Goal: Entertainment & Leisure: Consume media (video, audio)

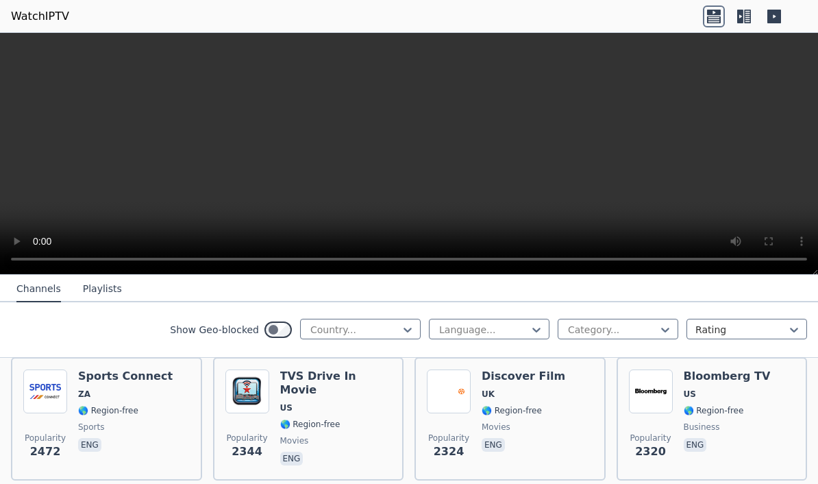
scroll to position [703, 0]
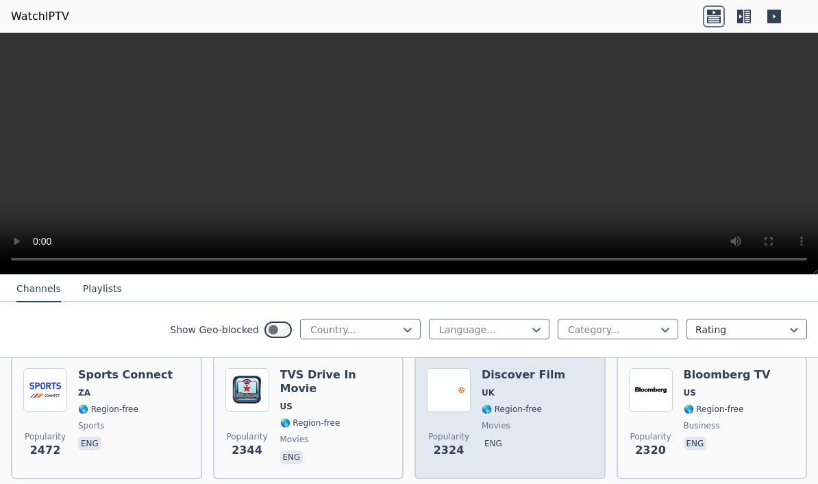
click at [449, 381] on img at bounding box center [449, 390] width 44 height 44
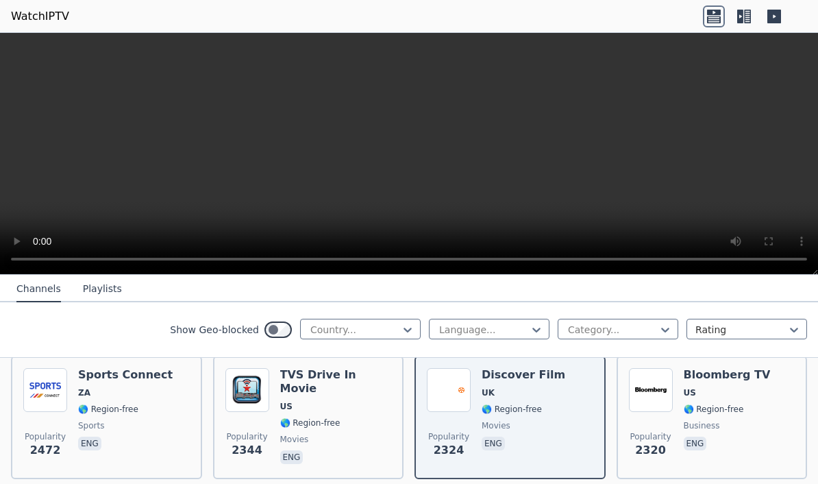
click at [806, 47] on video at bounding box center [409, 154] width 818 height 242
click at [92, 280] on button "Playlists" at bounding box center [102, 289] width 39 height 26
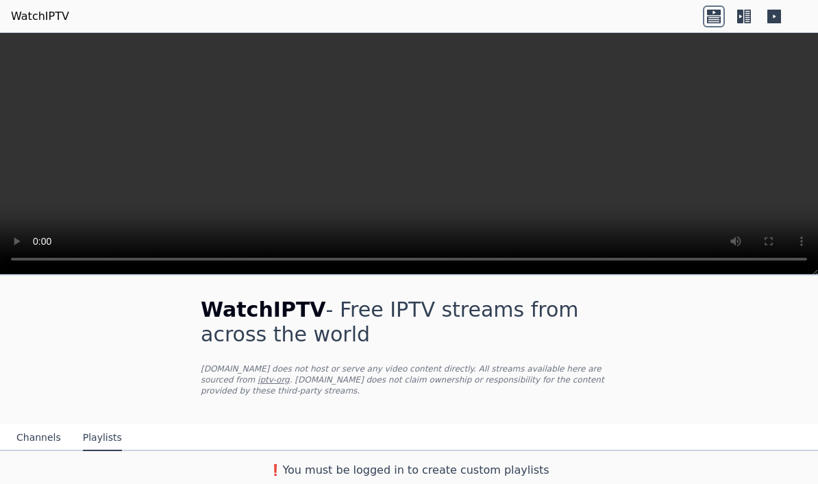
scroll to position [1, 0]
click at [33, 443] on button "Channels" at bounding box center [38, 438] width 45 height 26
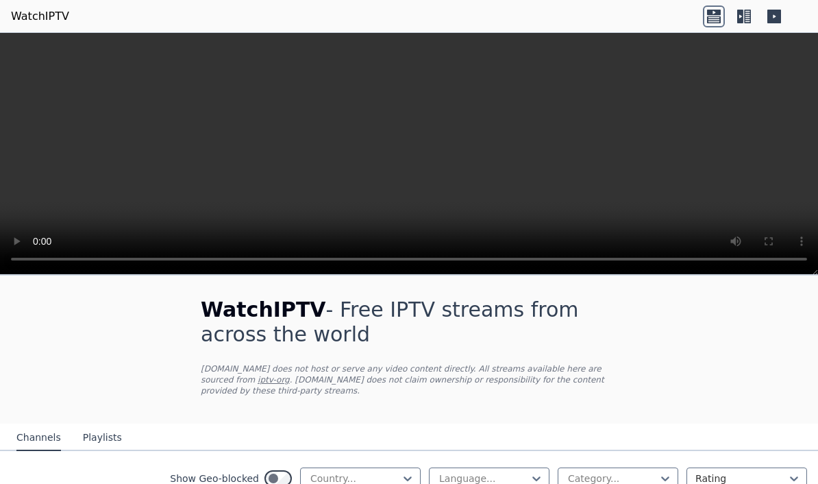
click at [745, 16] on icon at bounding box center [747, 17] width 7 height 14
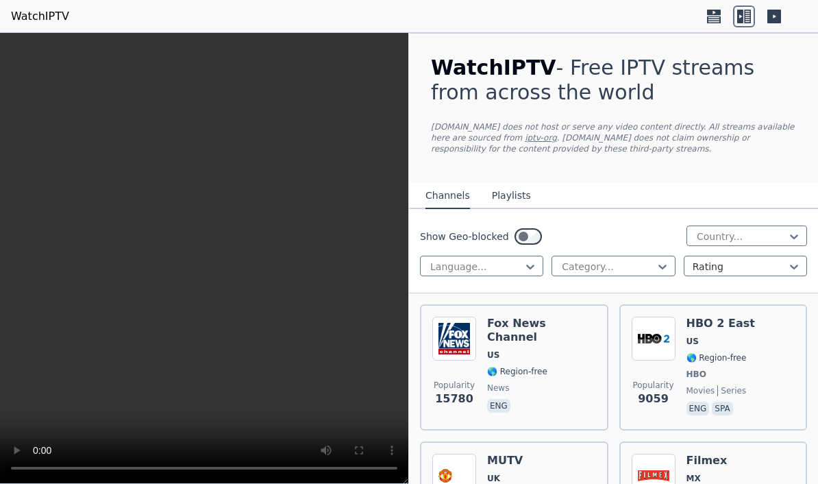
click at [525, 137] on link "iptv-org" at bounding box center [541, 138] width 32 height 10
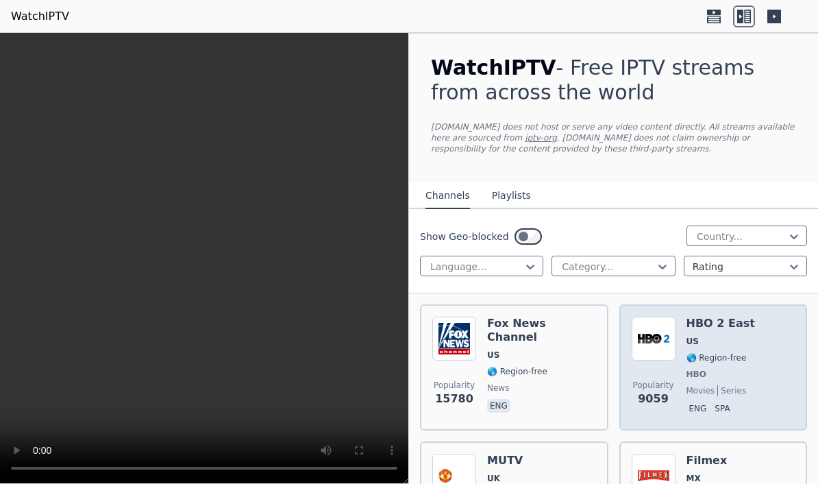
click at [653, 339] on img at bounding box center [653, 338] width 44 height 44
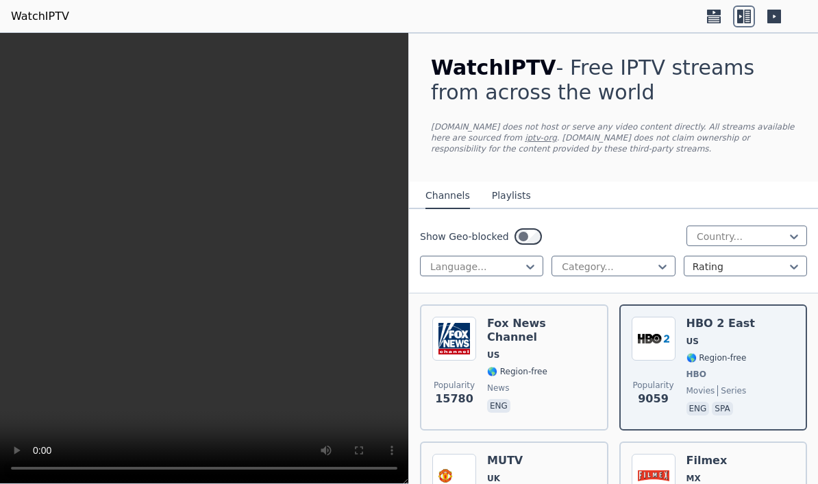
click at [187, 252] on video at bounding box center [204, 258] width 408 height 451
click at [207, 254] on video at bounding box center [204, 258] width 408 height 451
click at [192, 257] on video at bounding box center [204, 258] width 408 height 451
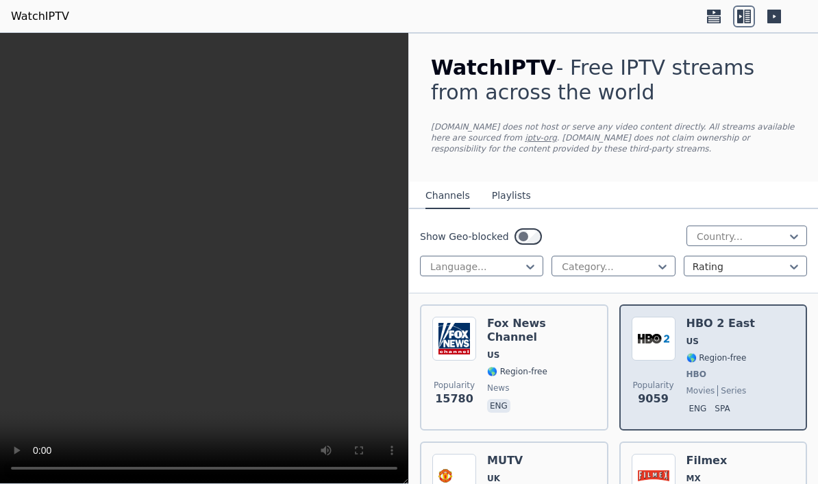
click at [657, 346] on img at bounding box center [653, 338] width 44 height 44
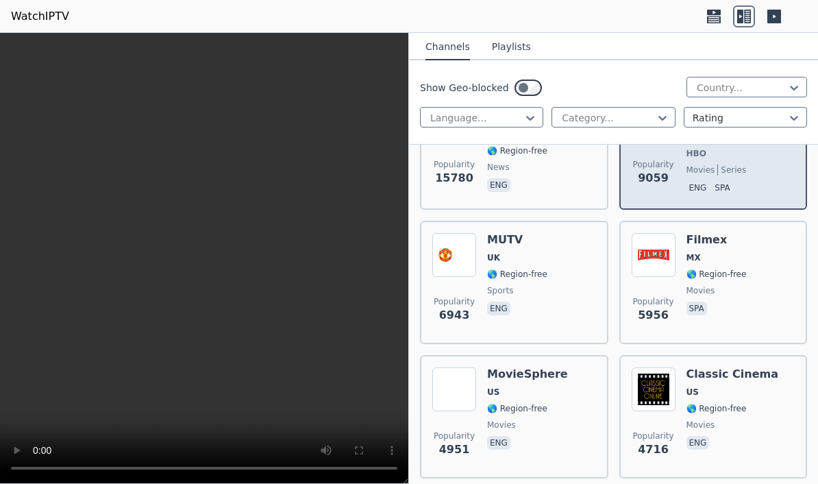
scroll to position [262, 0]
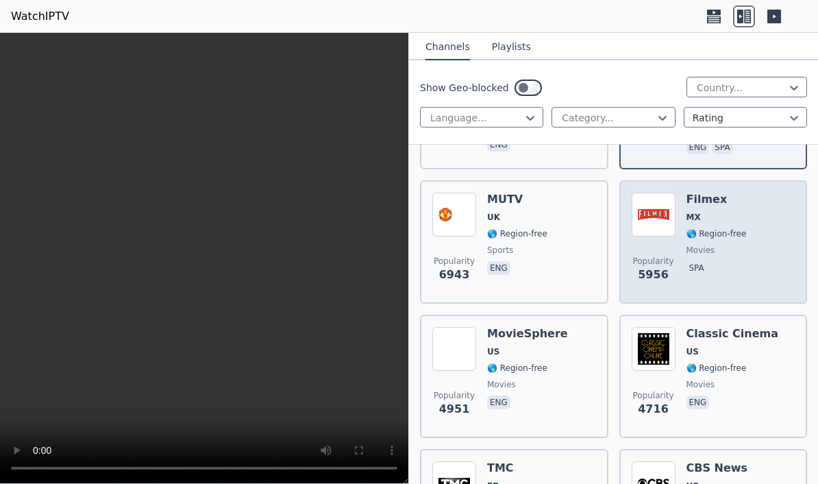
click at [693, 229] on span "🌎 Region-free" at bounding box center [716, 233] width 60 height 11
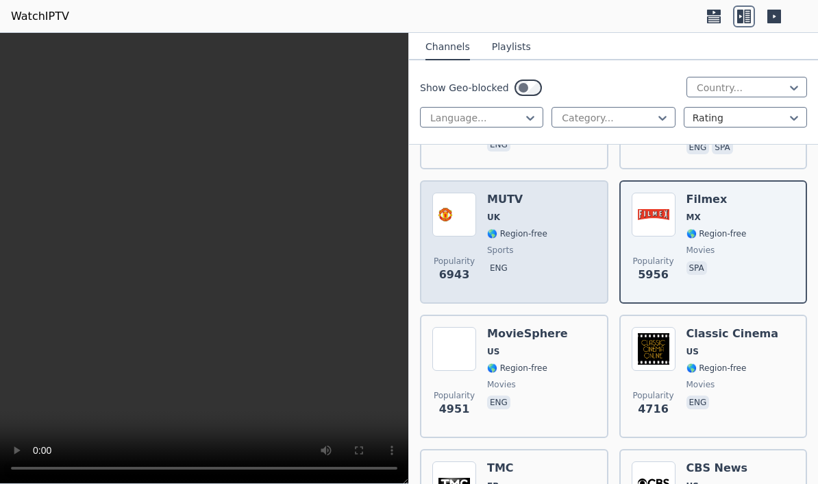
click at [473, 248] on span "Popularity 6943" at bounding box center [454, 269] width 44 height 44
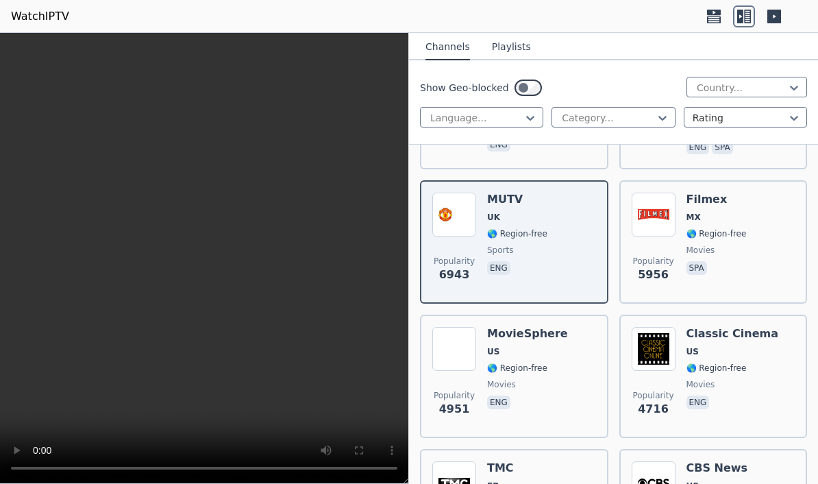
click at [705, 11] on icon at bounding box center [714, 16] width 22 height 22
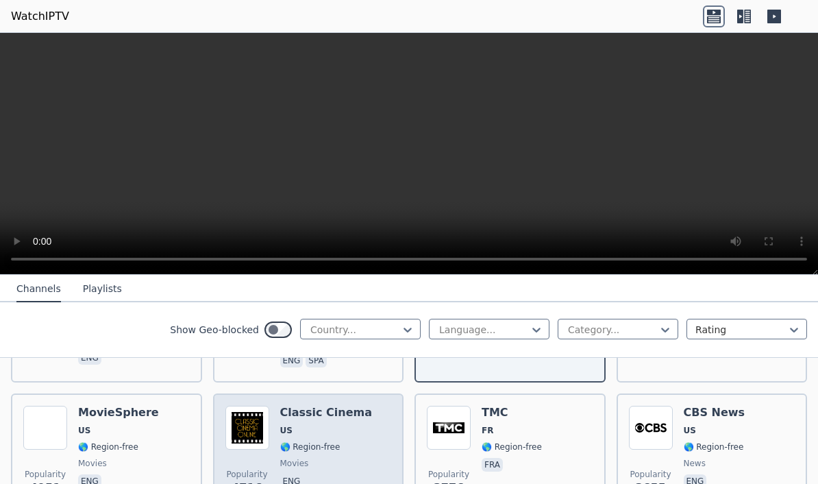
click at [266, 442] on img at bounding box center [247, 427] width 44 height 44
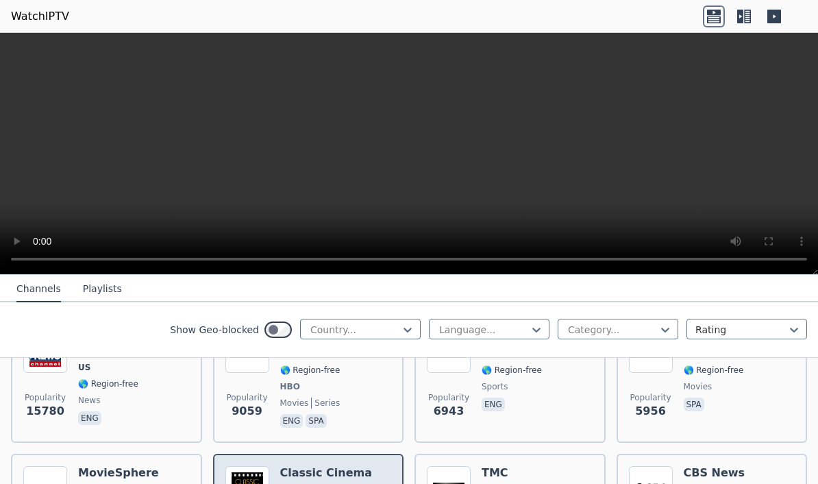
click at [86, 286] on button "Playlists" at bounding box center [102, 289] width 39 height 26
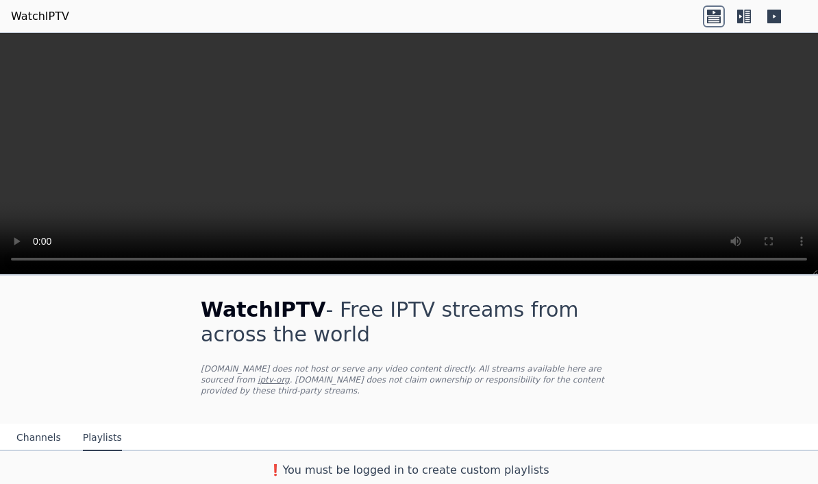
click at [30, 444] on button "Channels" at bounding box center [38, 438] width 45 height 26
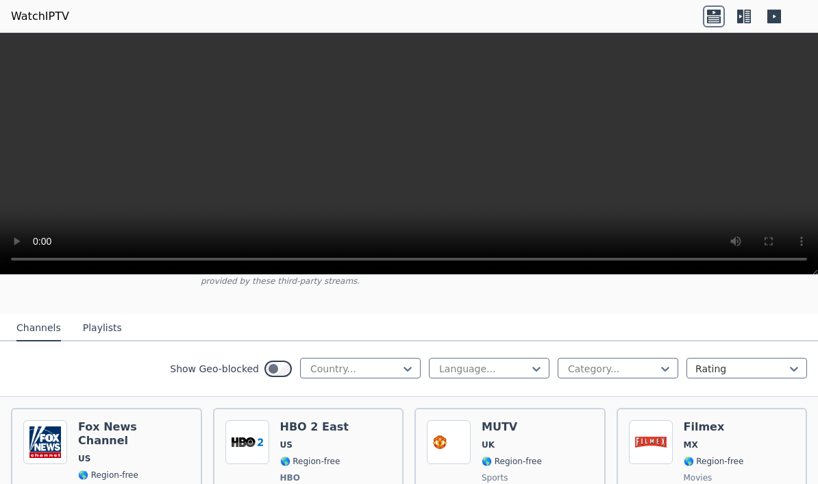
scroll to position [221, 0]
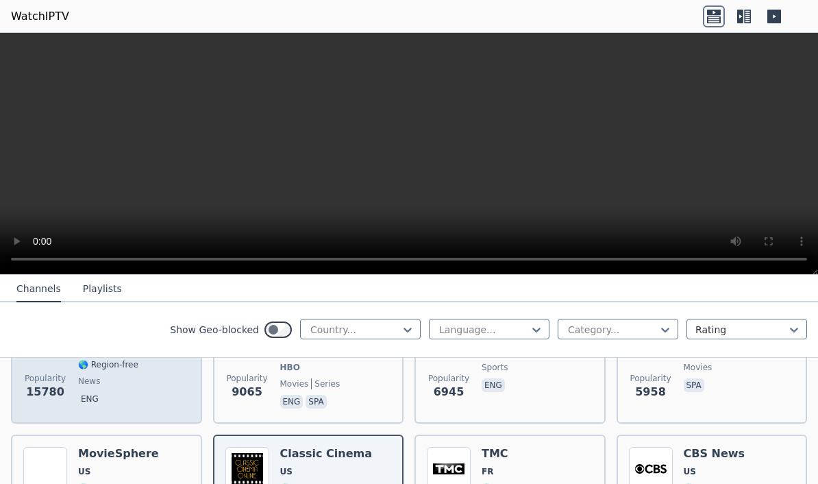
click at [44, 390] on span "15780" at bounding box center [45, 392] width 38 height 16
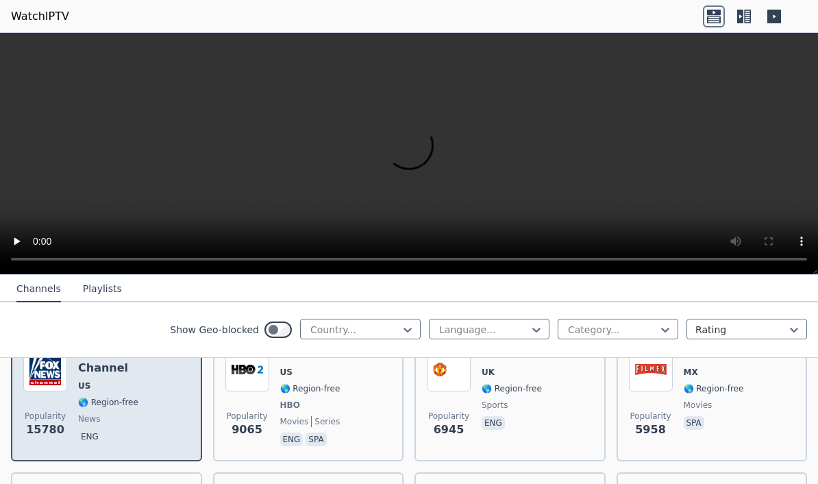
scroll to position [173, 0]
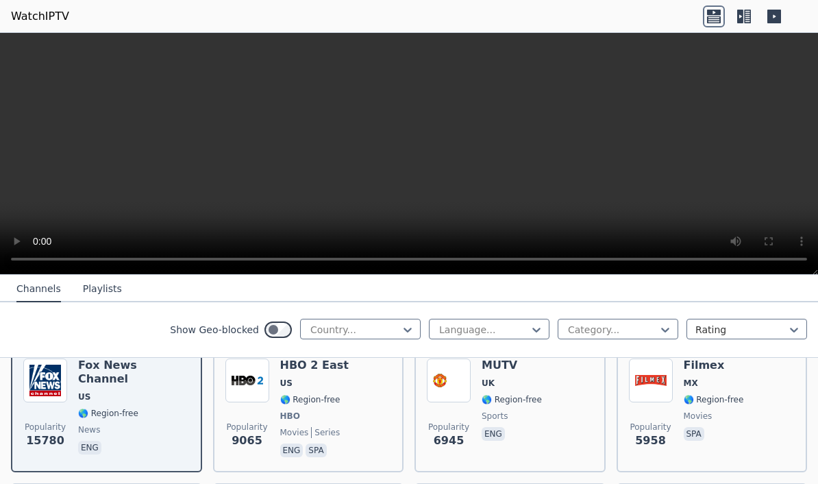
click at [418, 144] on video at bounding box center [409, 154] width 818 height 242
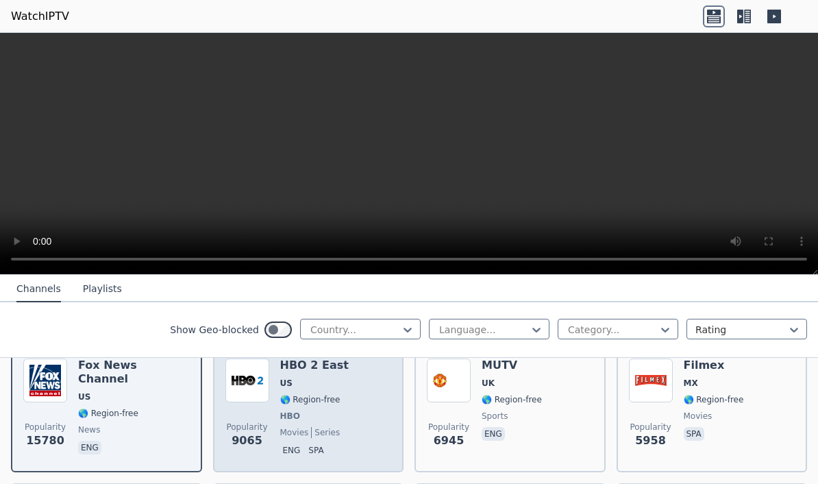
click at [284, 393] on div "HBO 2 East US 🌎 Region-free HBO movies series eng spa" at bounding box center [314, 408] width 68 height 101
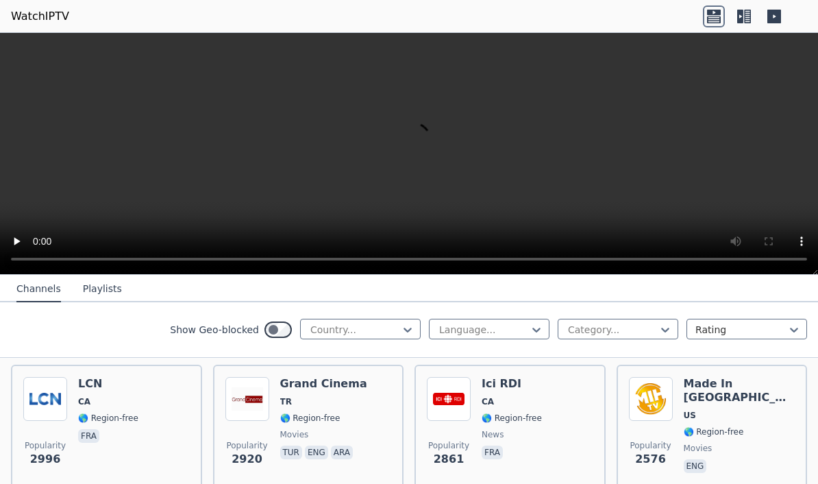
scroll to position [551, 0]
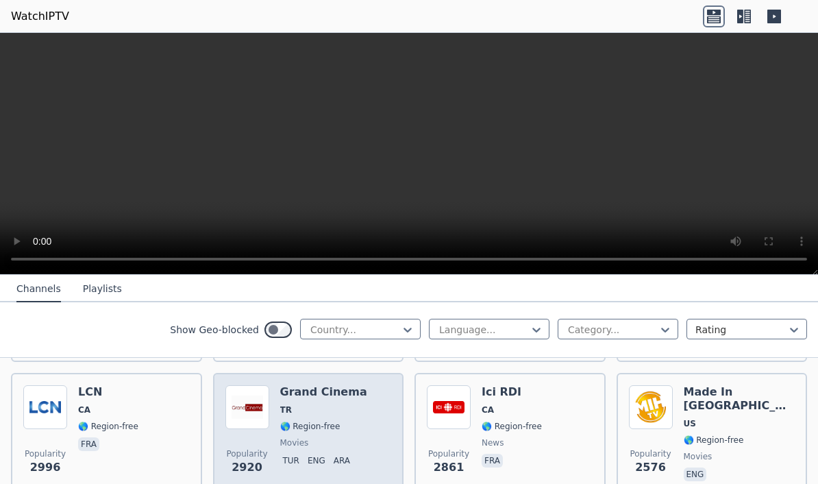
click at [249, 414] on img at bounding box center [247, 407] width 44 height 44
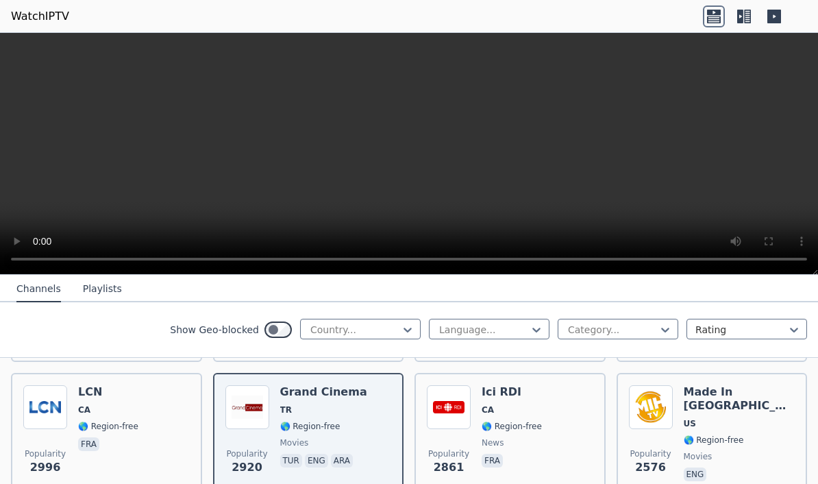
click at [77, 217] on video at bounding box center [409, 154] width 818 height 242
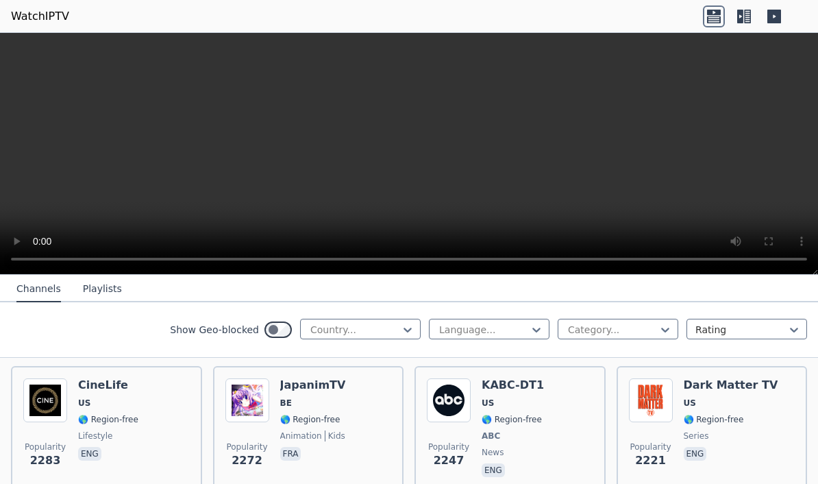
scroll to position [827, 0]
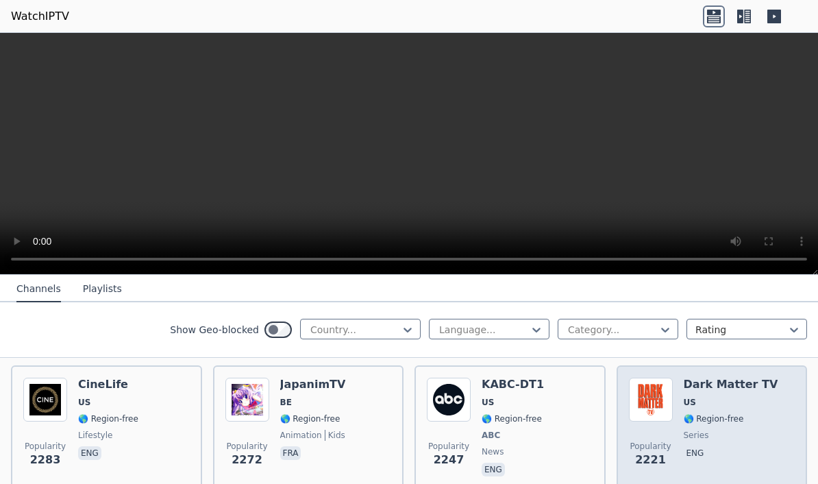
click at [714, 427] on div "Dark Matter TV US 🌎 Region-free series eng" at bounding box center [731, 427] width 95 height 101
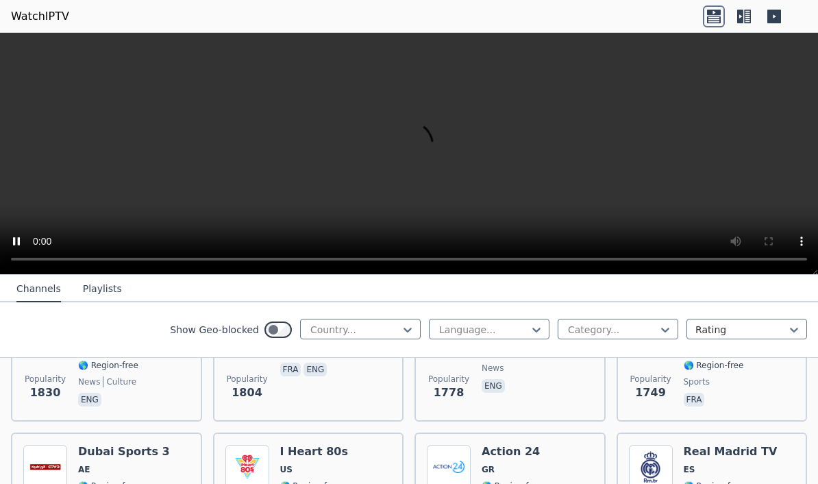
scroll to position [1166, 0]
click at [99, 234] on video at bounding box center [409, 154] width 818 height 242
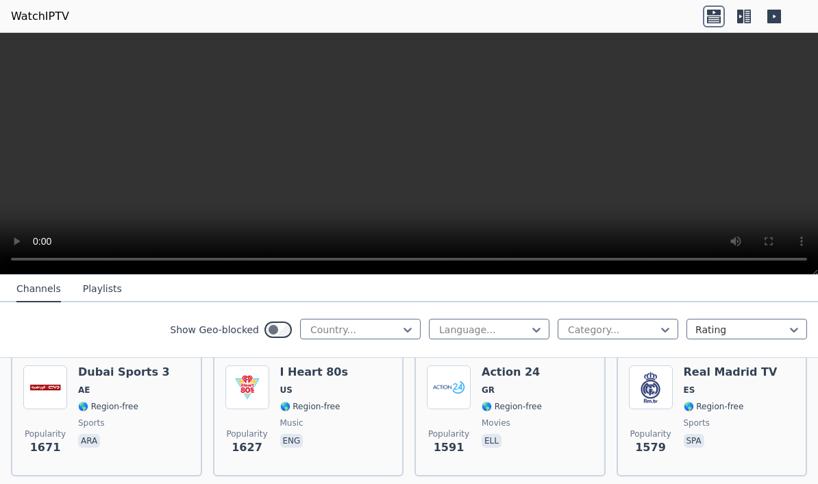
scroll to position [1247, 0]
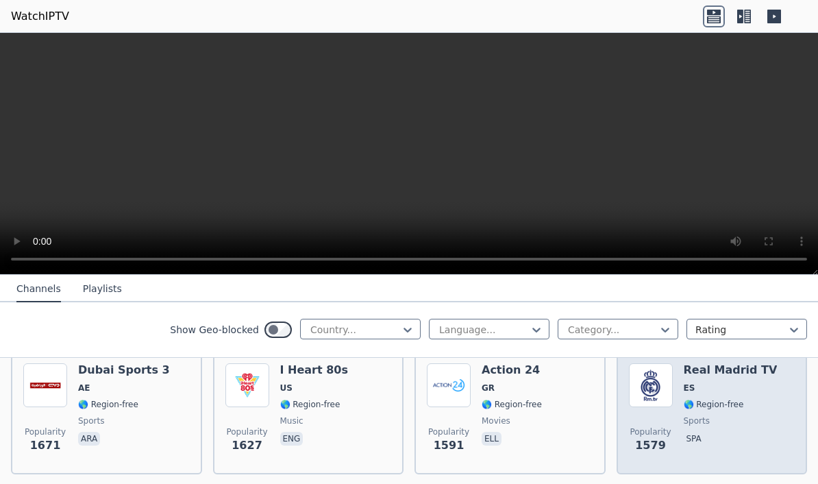
click at [670, 390] on img at bounding box center [651, 385] width 44 height 44
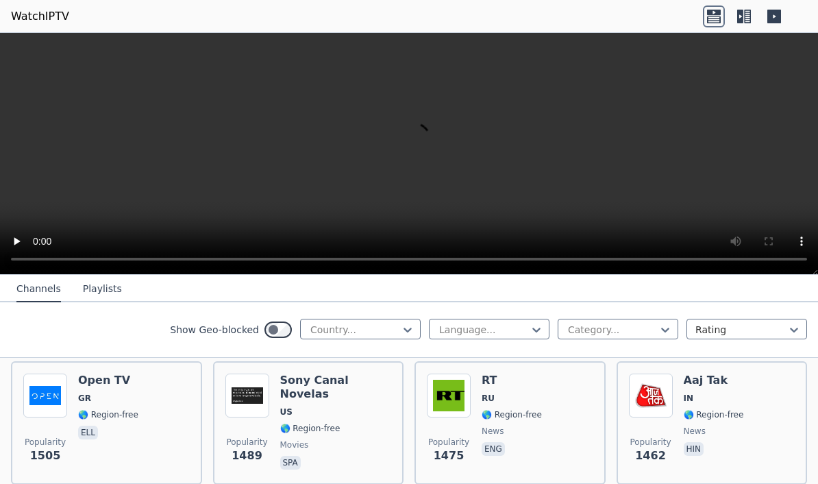
scroll to position [1503, 0]
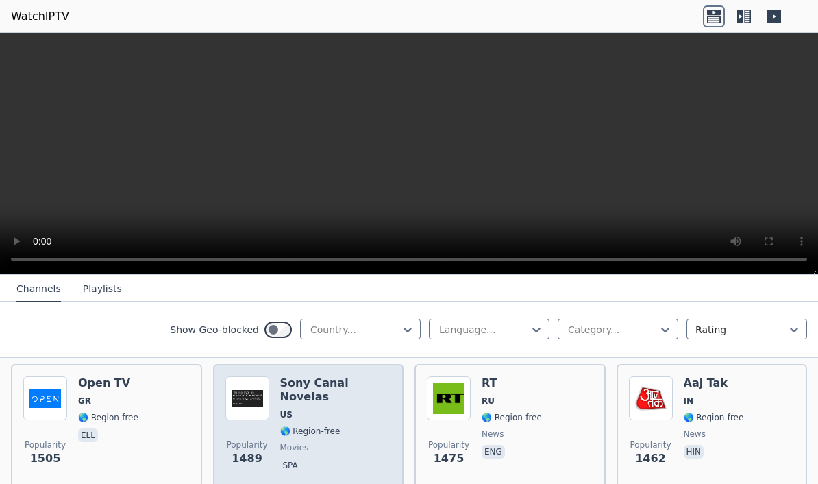
click at [246, 433] on span "Popularity 1489" at bounding box center [247, 453] width 44 height 44
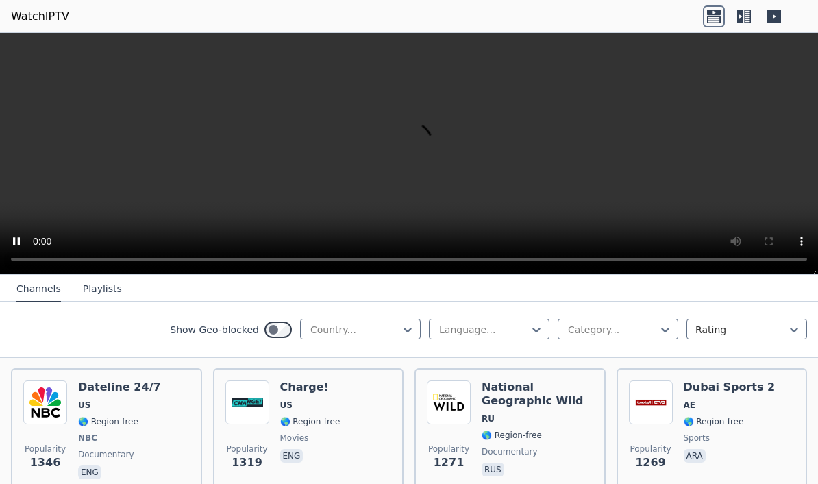
scroll to position [1781, 0]
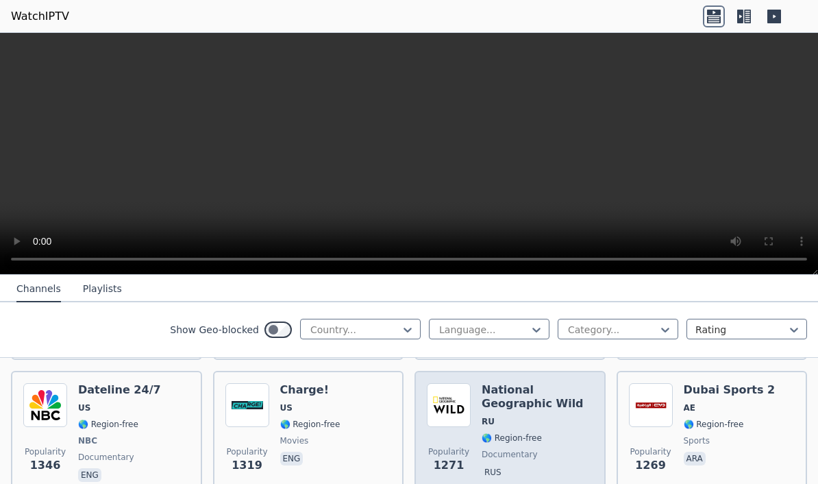
click at [486, 391] on h6 "National Geographic Wild" at bounding box center [537, 396] width 112 height 27
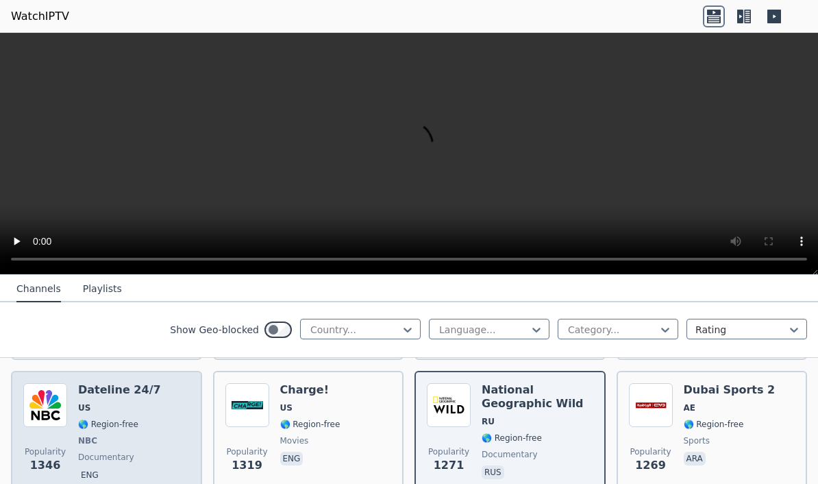
click at [75, 401] on div "Popularity 1346 Dateline 24/7 US 🌎 Region-free NBC documentary eng" at bounding box center [106, 433] width 166 height 101
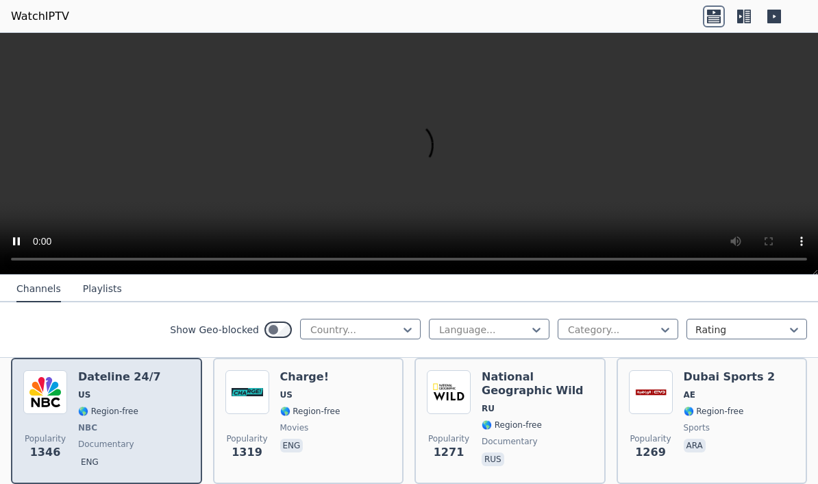
scroll to position [1838, 0]
